Goal: Task Accomplishment & Management: Complete application form

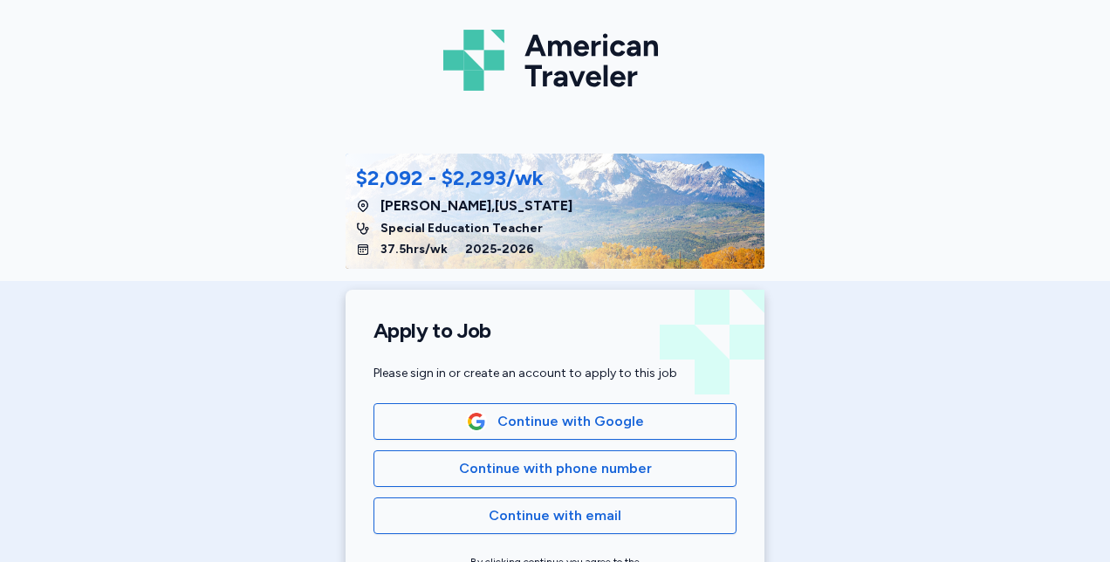
scroll to position [113, 0]
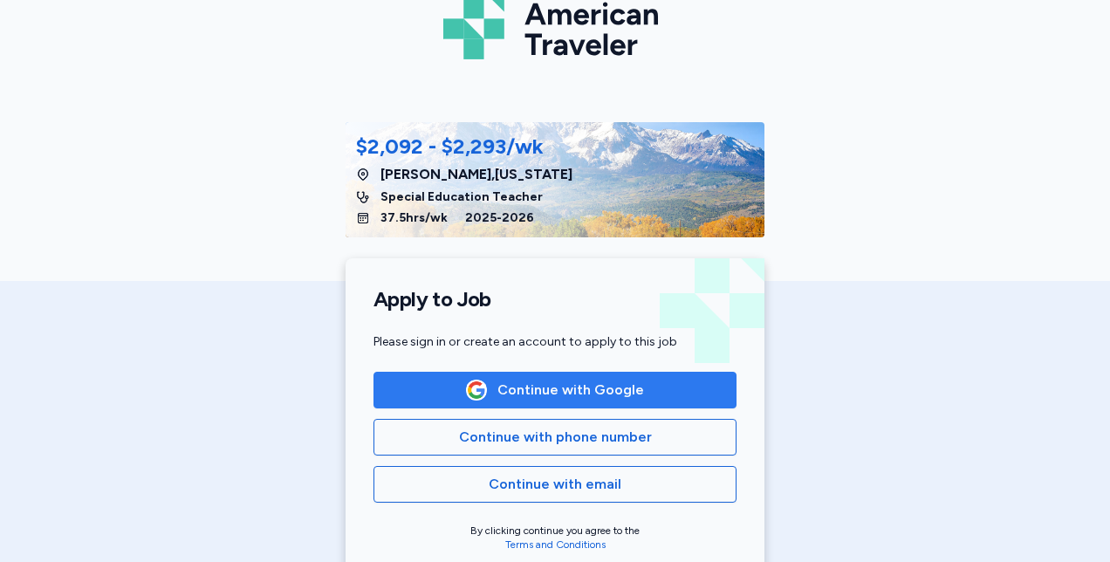
click at [680, 388] on span "Continue with Google" at bounding box center [554, 389] width 333 height 21
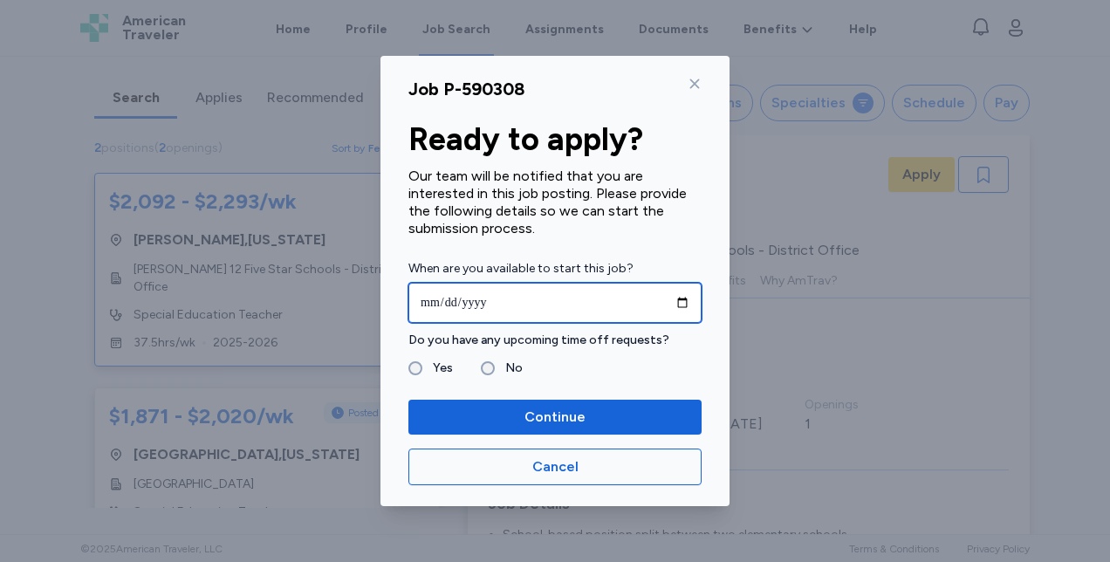
click at [685, 308] on input "date" at bounding box center [554, 303] width 293 height 40
type input "**********"
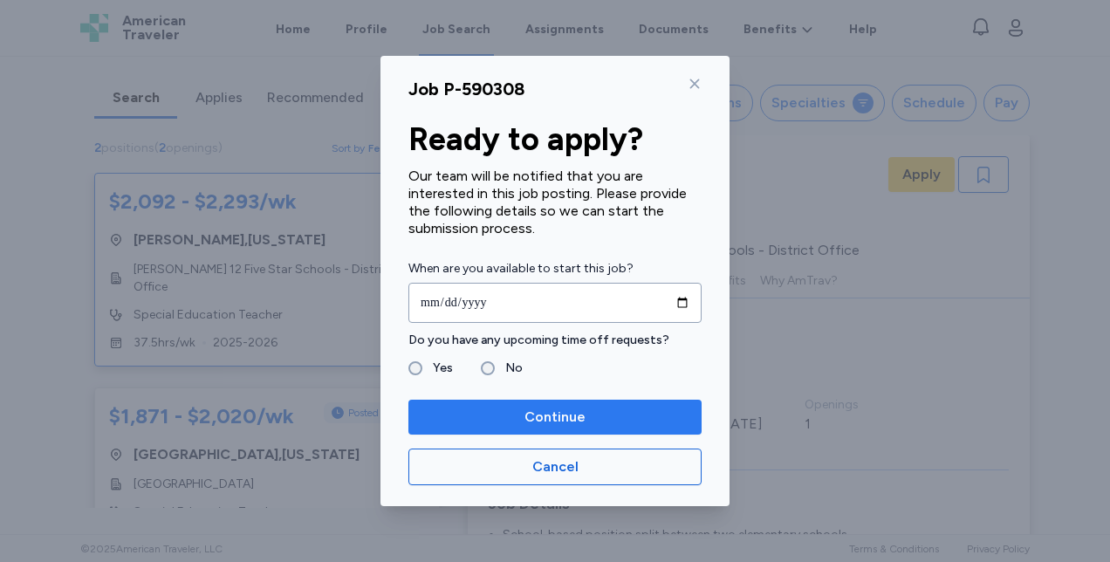
click at [604, 424] on span "Continue" at bounding box center [554, 416] width 265 height 21
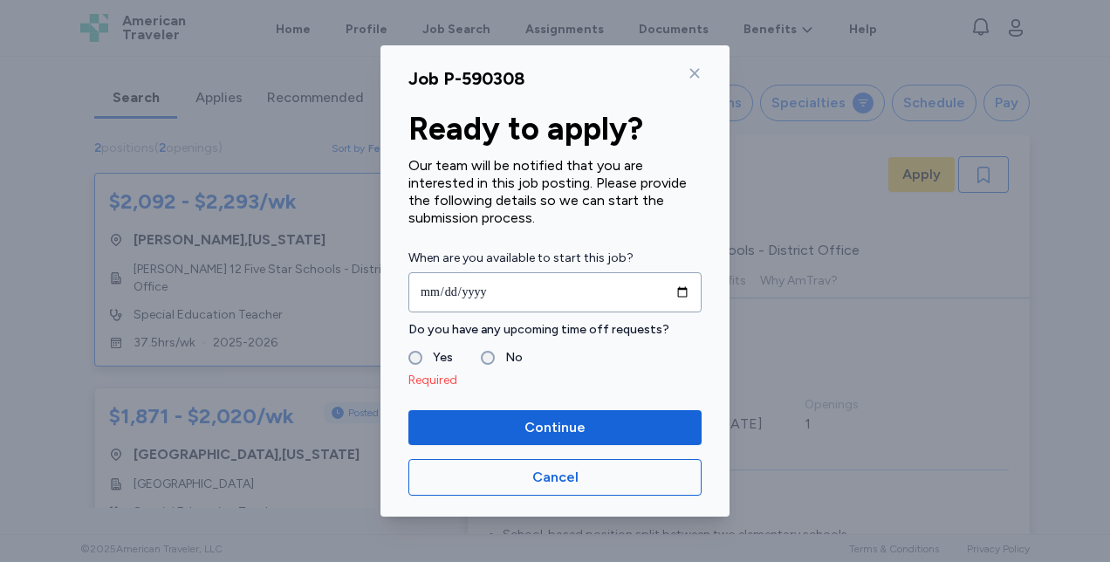
click at [501, 353] on label "No" at bounding box center [509, 357] width 28 height 21
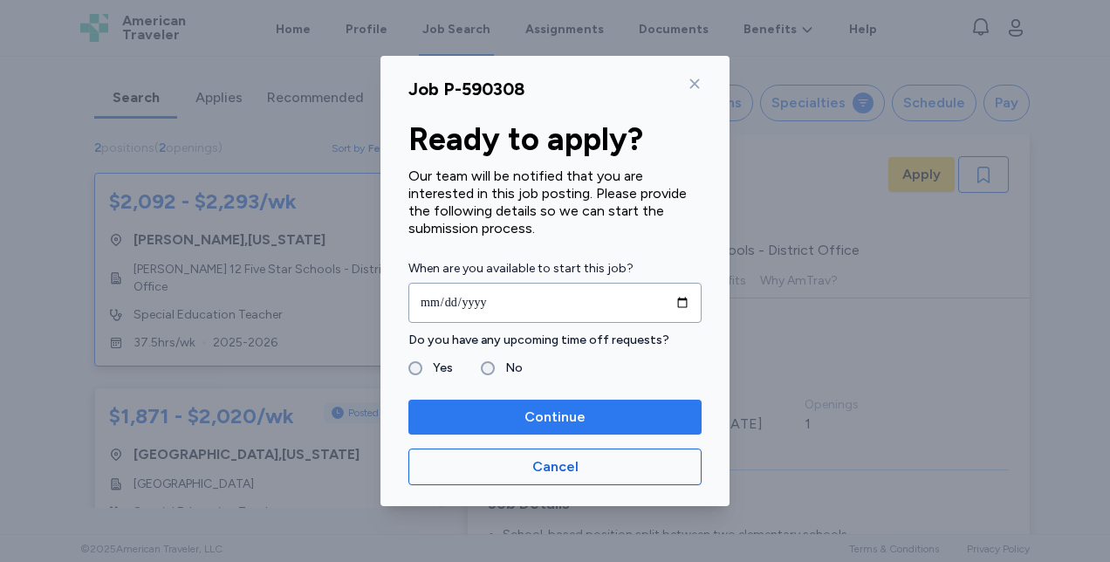
click at [588, 419] on span "Continue" at bounding box center [554, 416] width 265 height 21
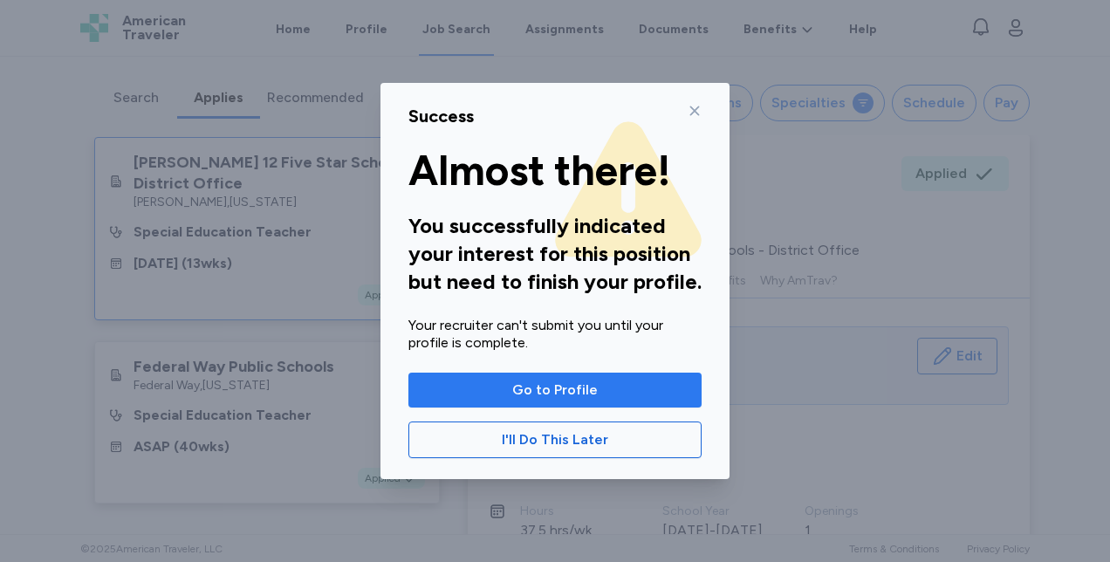
click at [653, 400] on button "Go to Profile" at bounding box center [554, 389] width 293 height 35
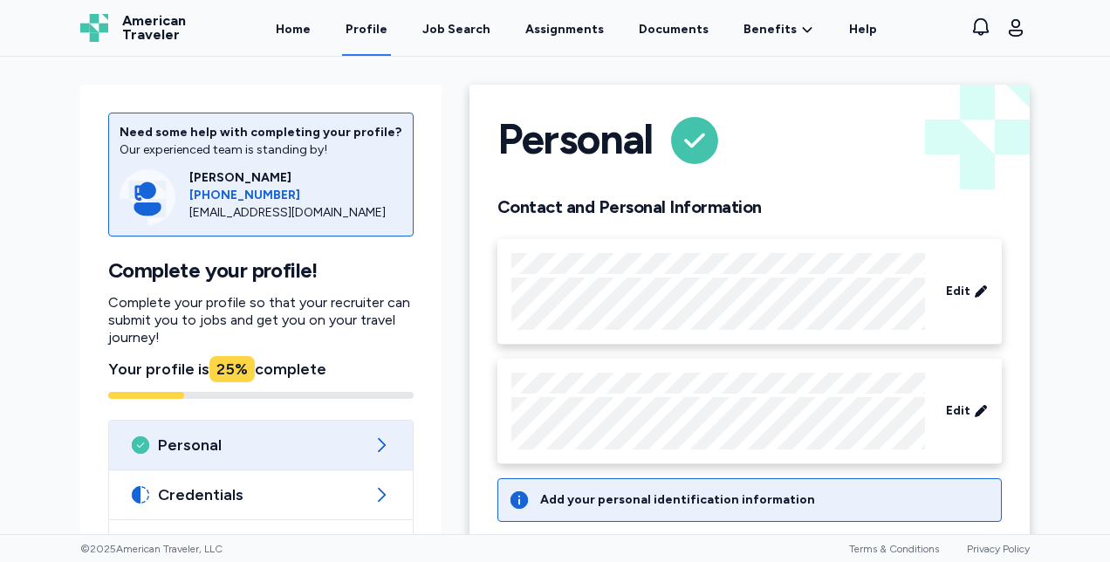
click at [1059, 408] on div "Need some help with completing your profile? Our experienced team is standing b…" at bounding box center [555, 295] width 1110 height 477
click at [427, 345] on div "Need some help with completing your profile? Our experienced team is standing b…" at bounding box center [260, 377] width 361 height 584
click at [1073, 115] on div "Need some help with completing your profile? Our experienced team is standing b…" at bounding box center [555, 295] width 1110 height 477
click at [443, 451] on div "Need some help with completing your profile? Our experienced team is standing b…" at bounding box center [260, 370] width 389 height 598
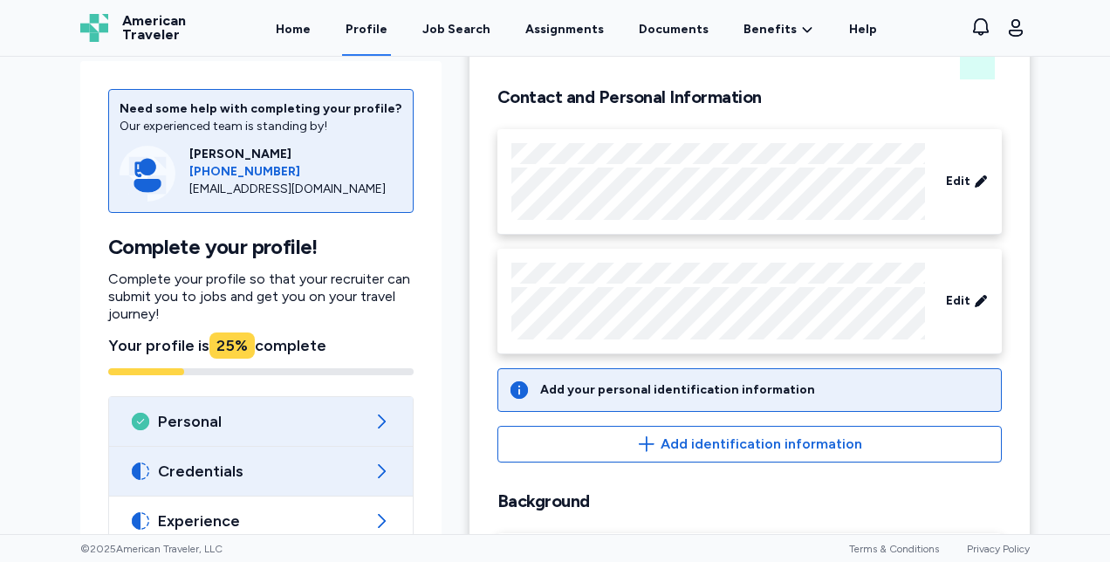
scroll to position [219, 0]
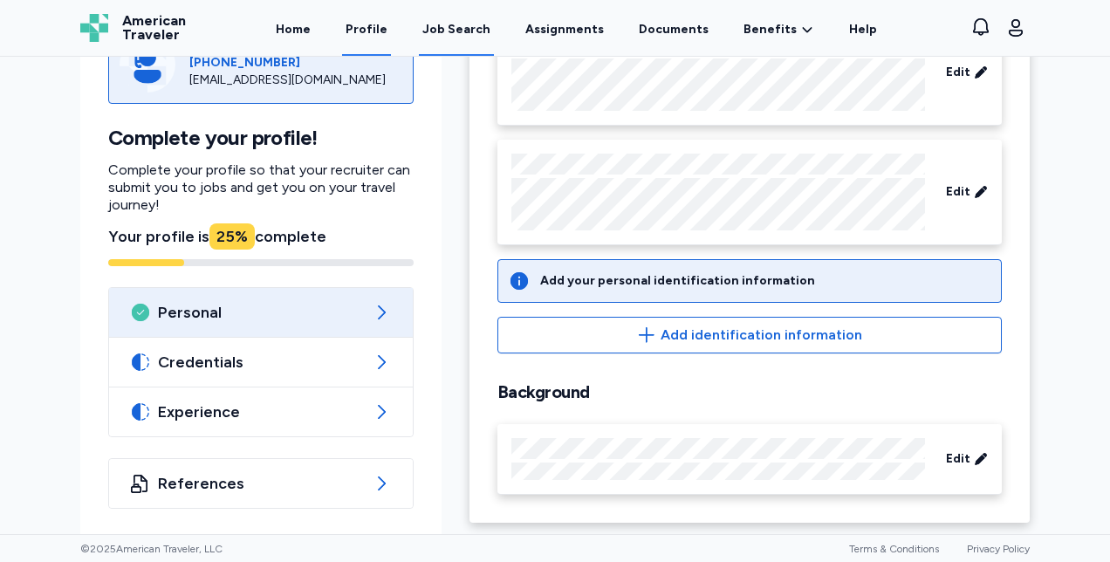
click at [465, 37] on div "Job Search" at bounding box center [456, 29] width 68 height 17
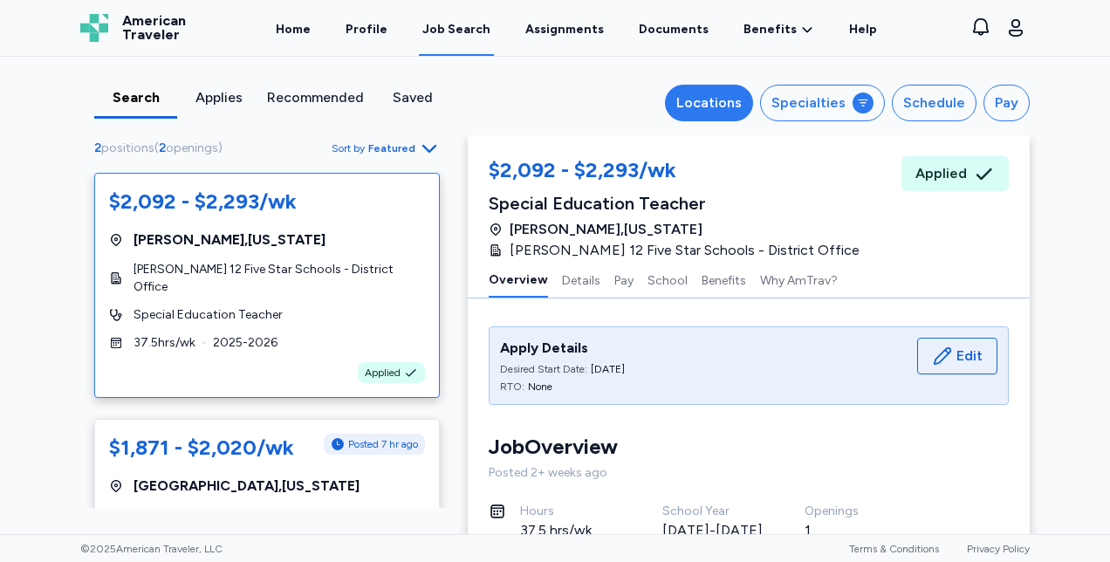
click at [706, 105] on div "Locations" at bounding box center [708, 102] width 65 height 21
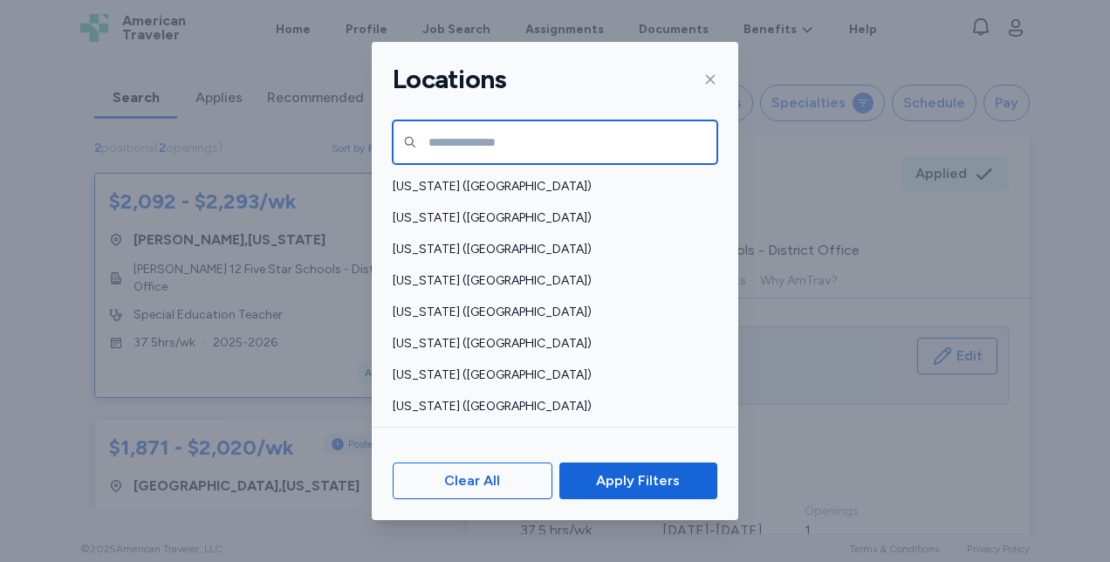
click at [541, 123] on input "text" at bounding box center [555, 142] width 325 height 44
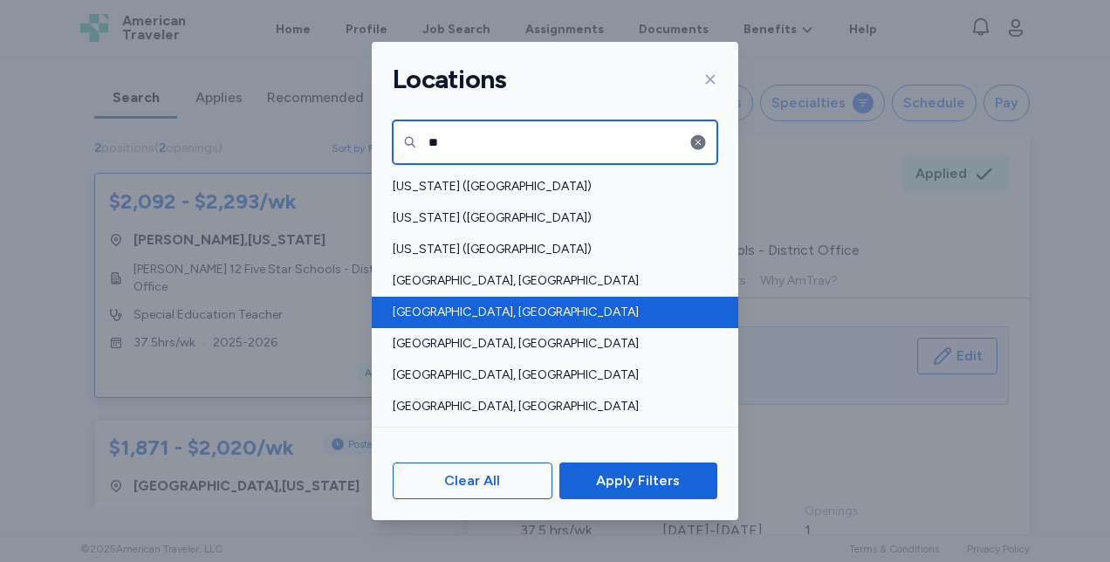
type input "**"
click at [448, 321] on div "[GEOGRAPHIC_DATA], [GEOGRAPHIC_DATA]" at bounding box center [555, 312] width 366 height 31
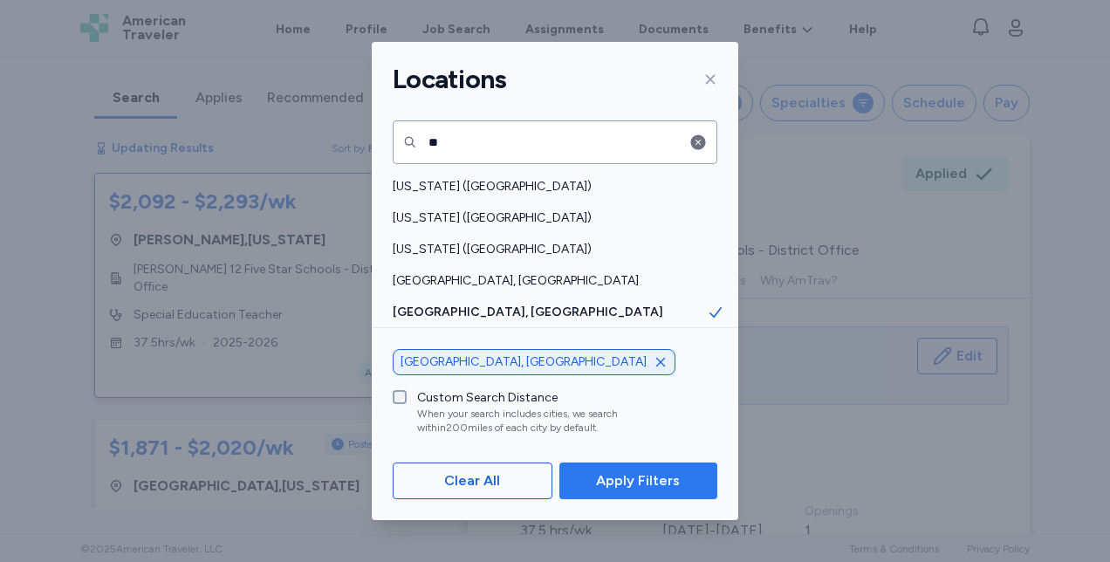
click at [656, 489] on span "Apply Filters" at bounding box center [638, 480] width 84 height 21
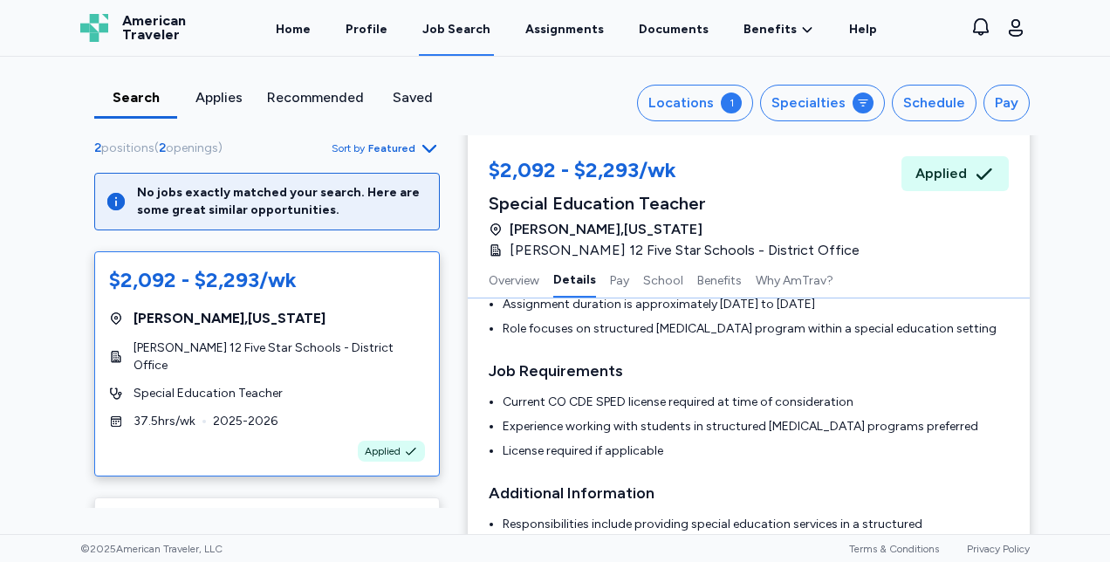
click at [211, 96] on div "Applies" at bounding box center [218, 97] width 69 height 21
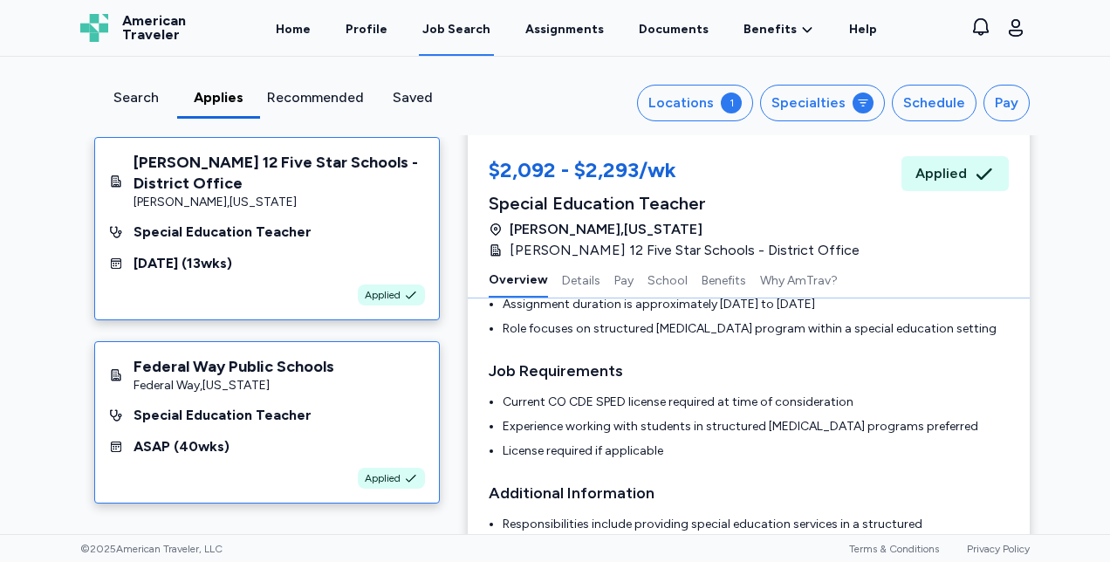
click at [185, 380] on div "Federal Way , [US_STATE]" at bounding box center [233, 385] width 201 height 17
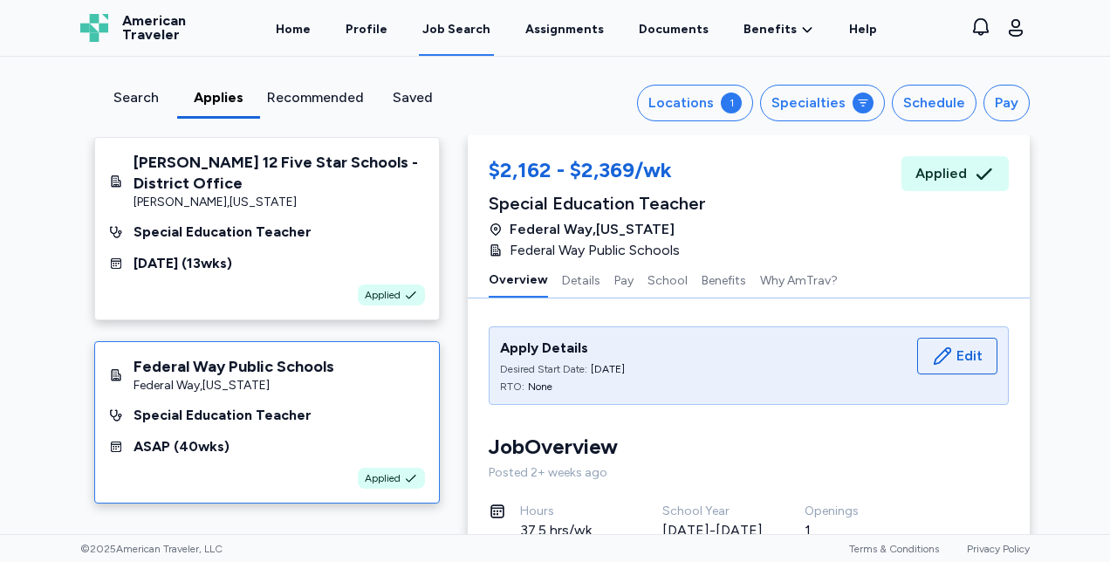
scroll to position [138, 0]
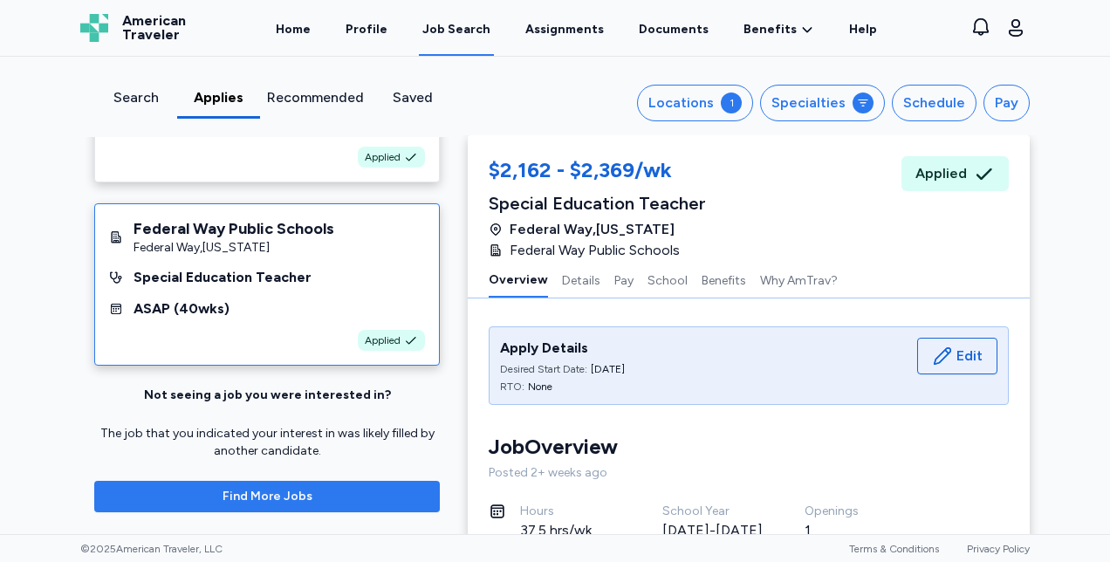
click at [357, 499] on span "Find More Jobs" at bounding box center [267, 496] width 318 height 17
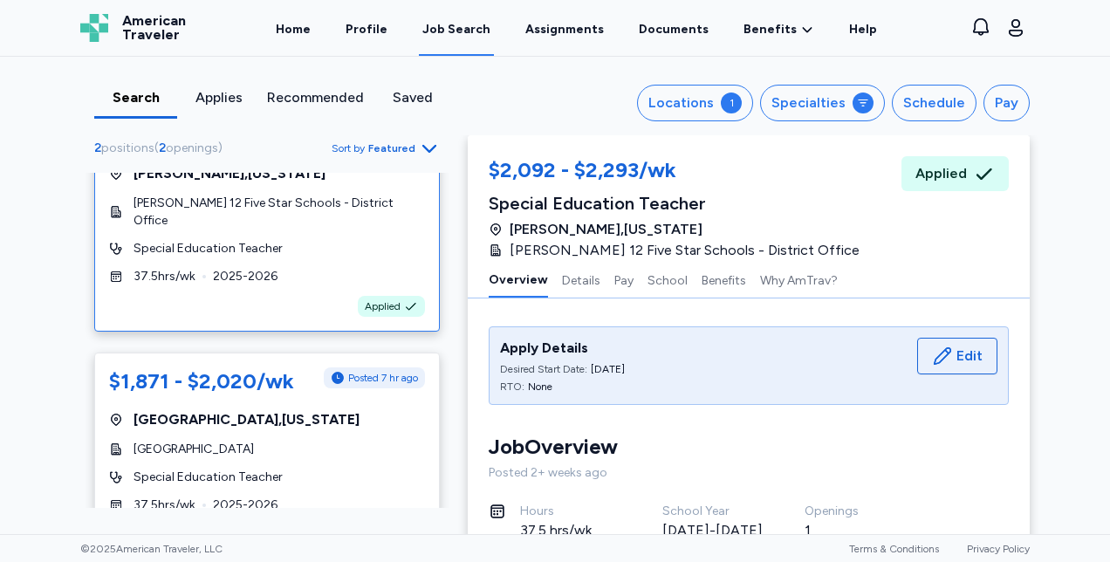
scroll to position [167, 0]
